Goal: Task Accomplishment & Management: Use online tool/utility

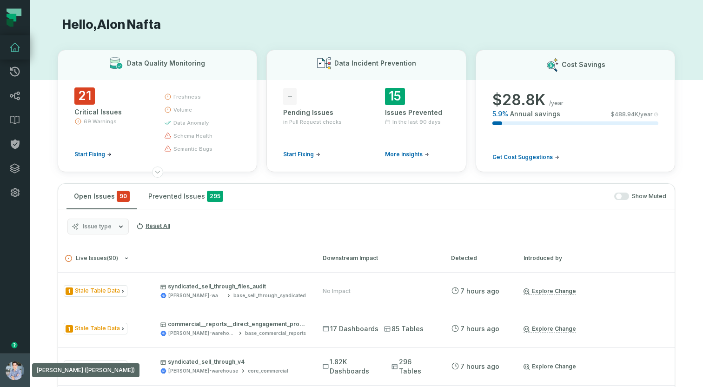
click at [8, 358] on button "[PERSON_NAME] ([PERSON_NAME]) [EMAIL_ADDRESS][DOMAIN_NAME]" at bounding box center [15, 369] width 30 height 33
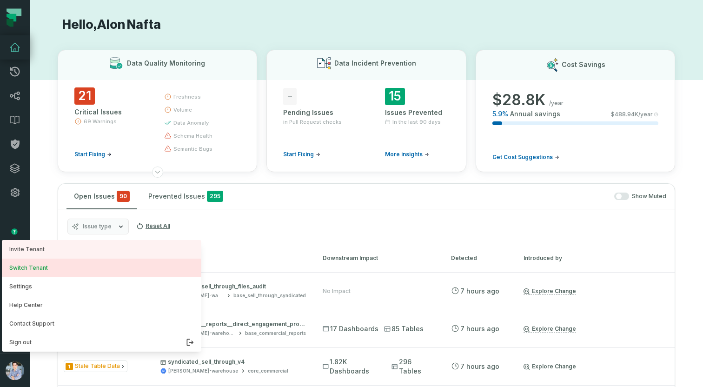
click at [52, 267] on button "Switch Tenant" at bounding box center [101, 268] width 199 height 19
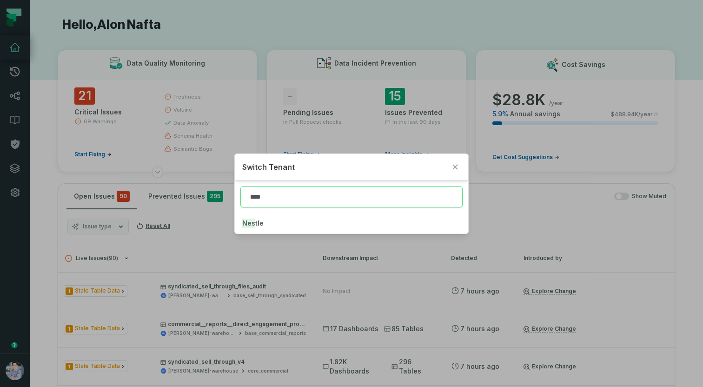
type input "*****"
click at [249, 227] on button "Nestl e" at bounding box center [351, 223] width 233 height 20
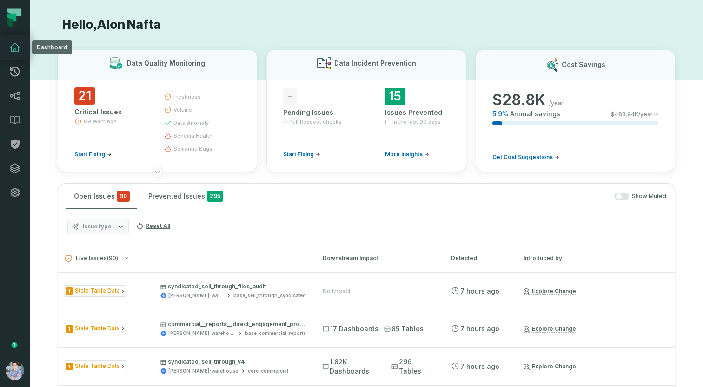
click at [10, 46] on icon at bounding box center [14, 47] width 11 height 11
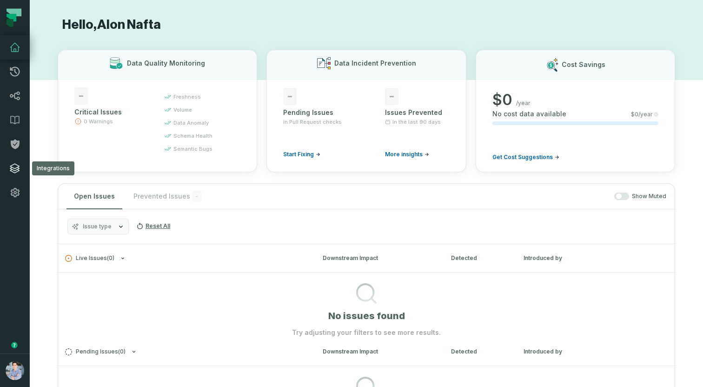
click at [20, 167] on icon at bounding box center [14, 168] width 11 height 11
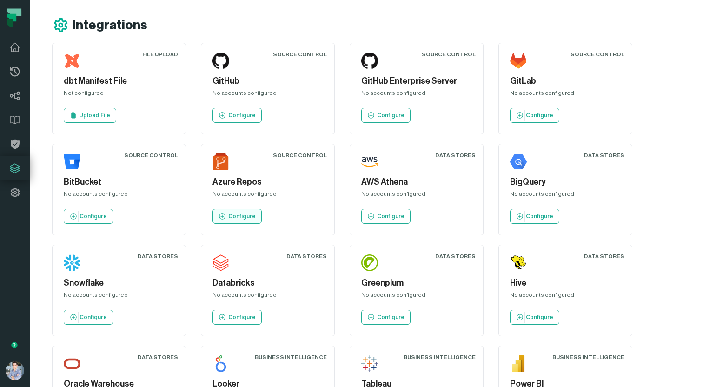
click at [247, 217] on p "Configure" at bounding box center [241, 216] width 27 height 7
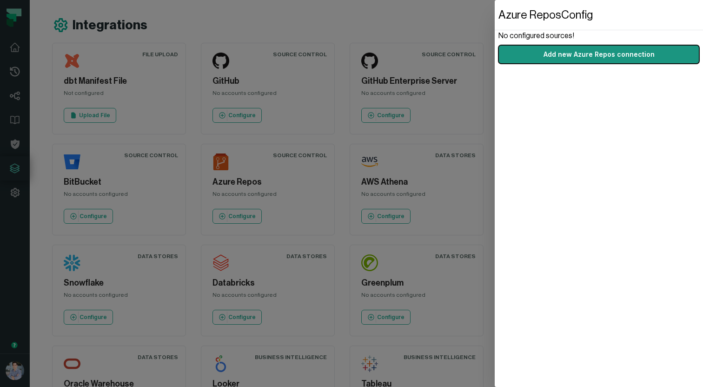
click at [616, 56] on button "Add new Azure Repos connection" at bounding box center [599, 54] width 201 height 19
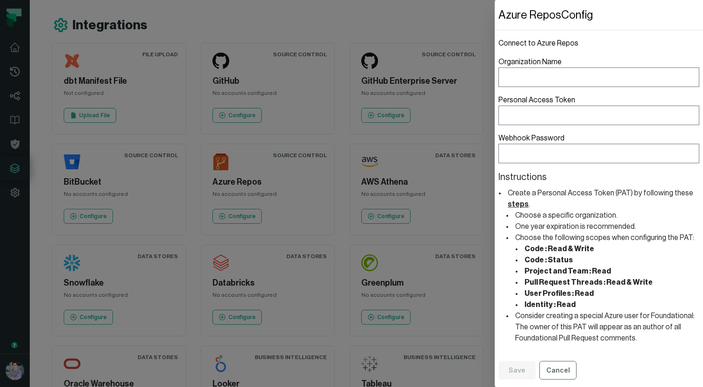
click at [583, 214] on li "Choose a specific organization." at bounding box center [606, 215] width 186 height 11
